Goal: Navigation & Orientation: Understand site structure

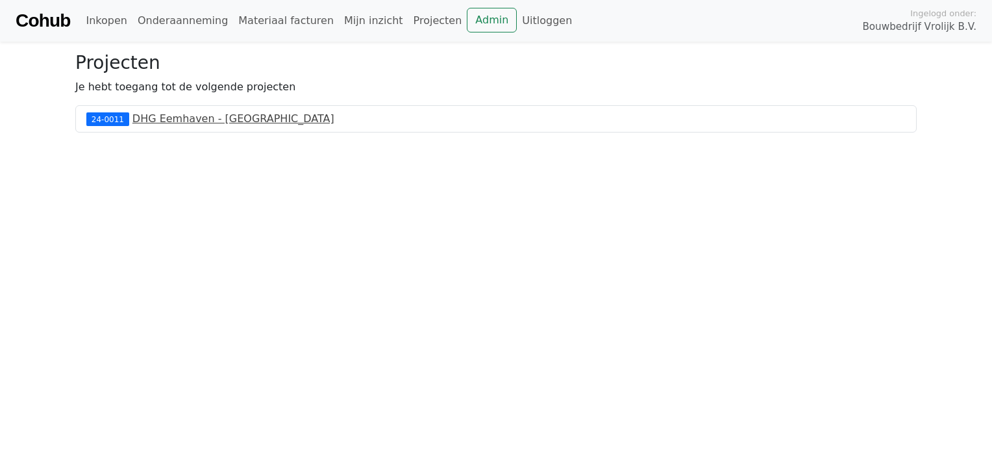
click at [234, 121] on link "DHG Eemhaven - Rotterdam" at bounding box center [233, 118] width 202 height 12
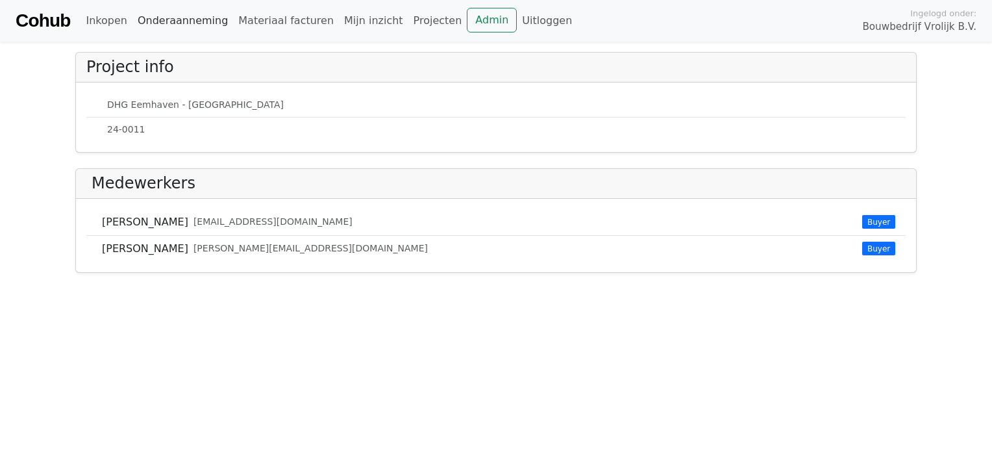
click at [182, 20] on link "Onderaanneming" at bounding box center [182, 21] width 101 height 26
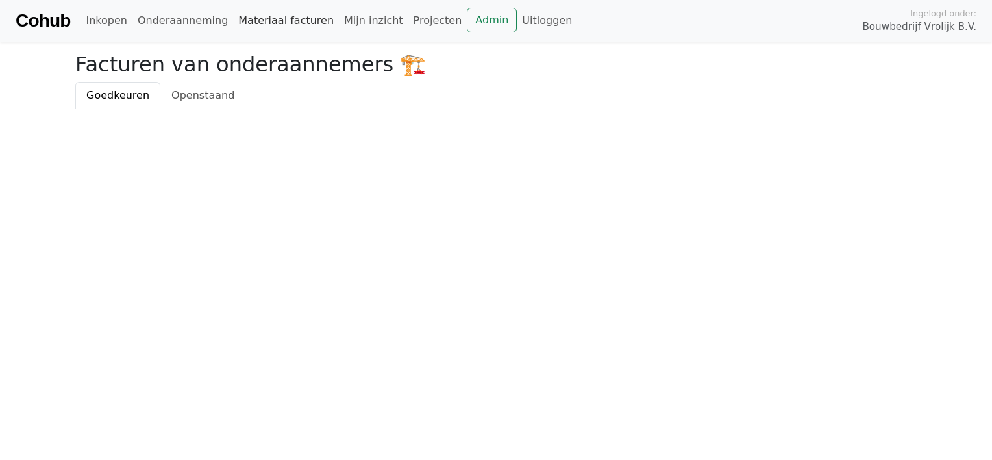
click at [254, 21] on link "Materiaal facturen" at bounding box center [286, 21] width 106 height 26
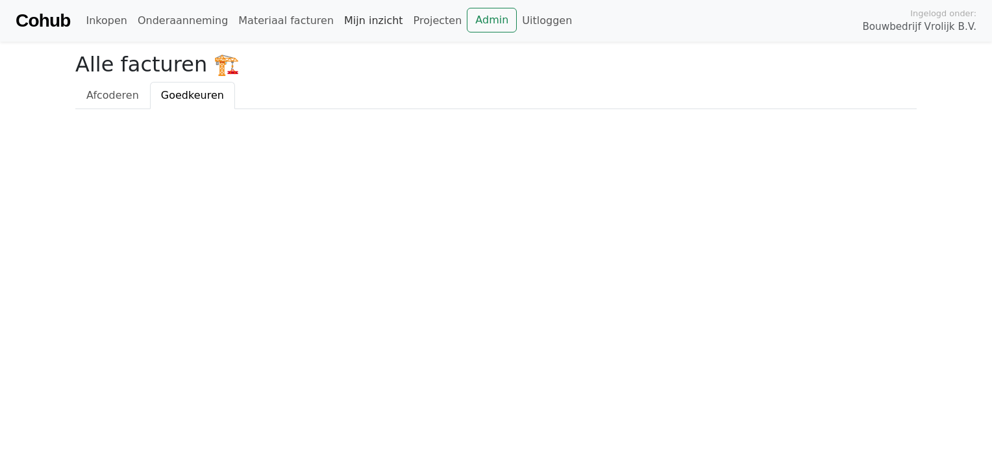
click at [344, 24] on link "Mijn inzicht" at bounding box center [373, 21] width 69 height 26
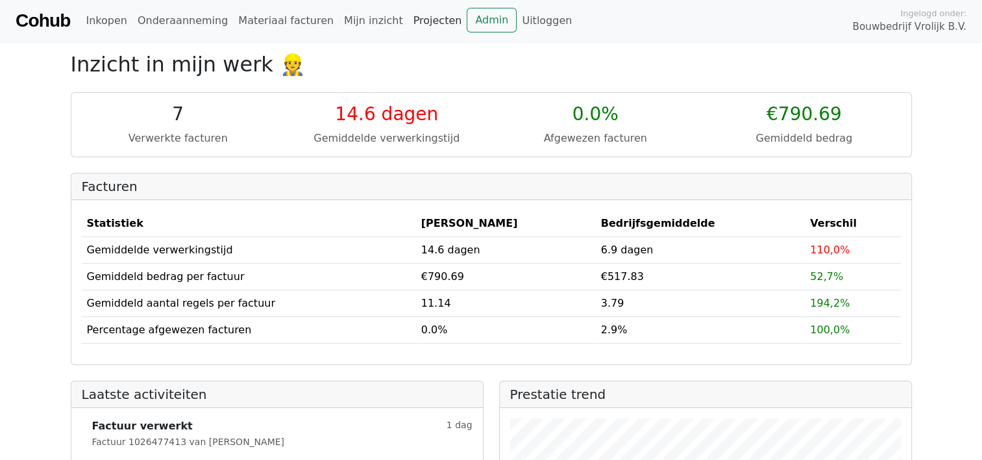
click at [408, 20] on link "Projecten" at bounding box center [437, 21] width 59 height 26
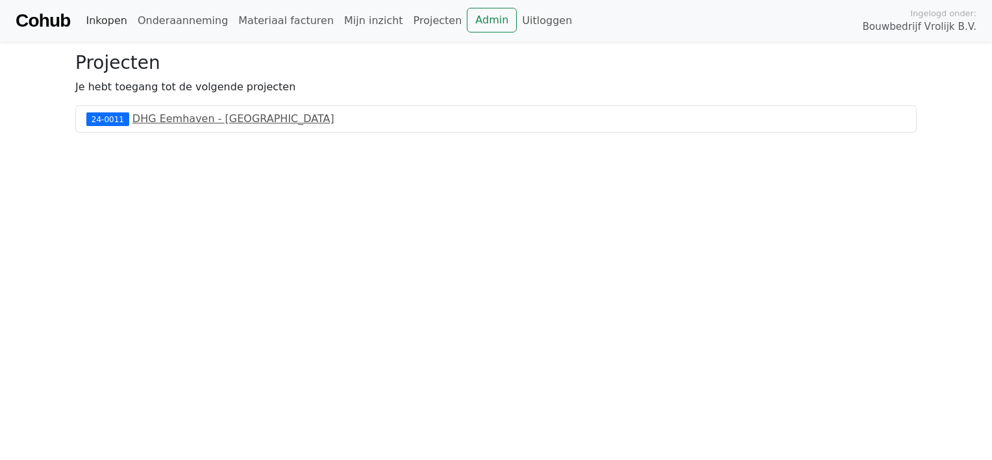
click at [111, 20] on link "Inkopen" at bounding box center [105, 21] width 51 height 26
